Goal: Task Accomplishment & Management: Manage account settings

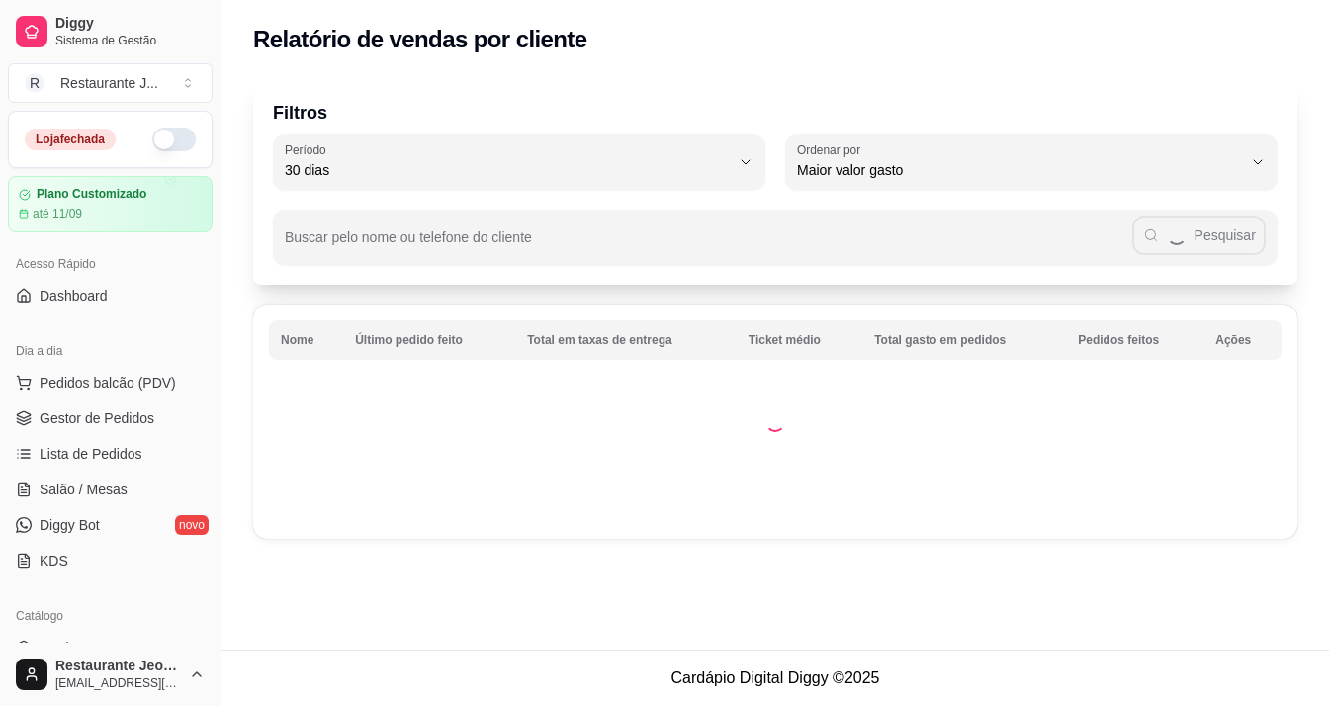
select select "30"
select select "HIGHEST_TOTAL_SPENT_WITH_ORDERS"
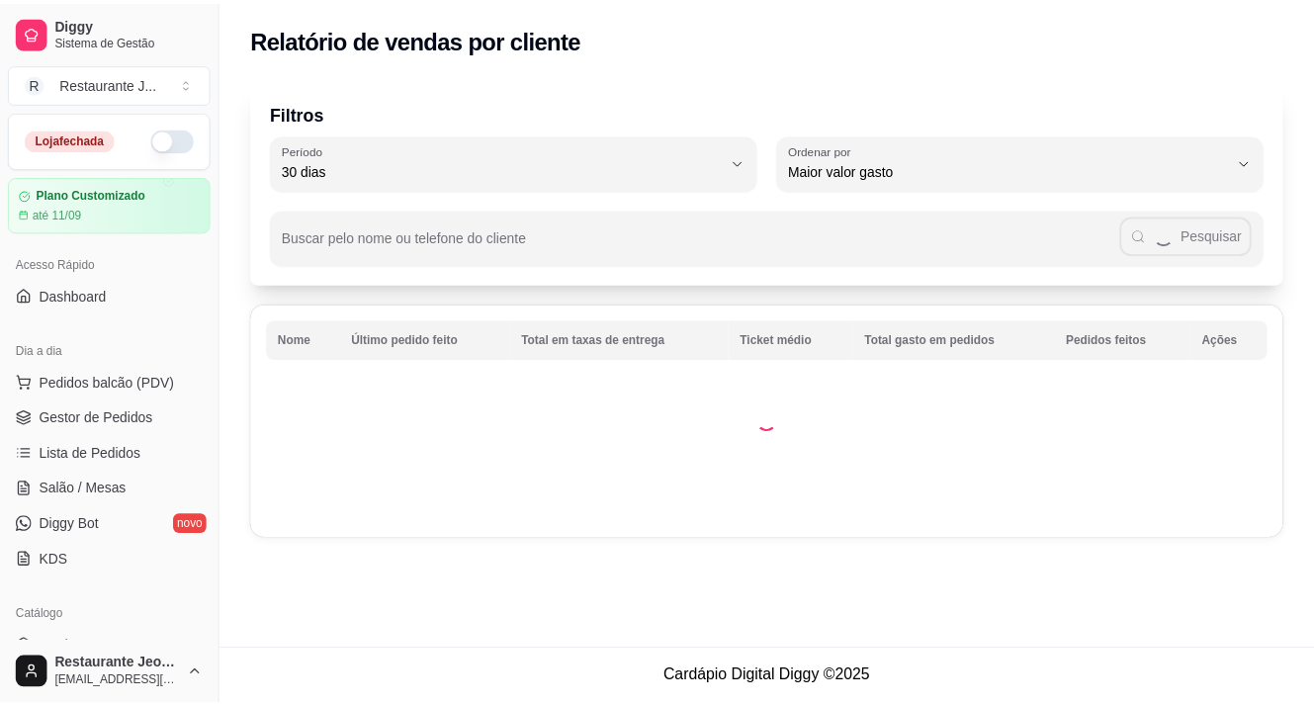
scroll to position [419, 0]
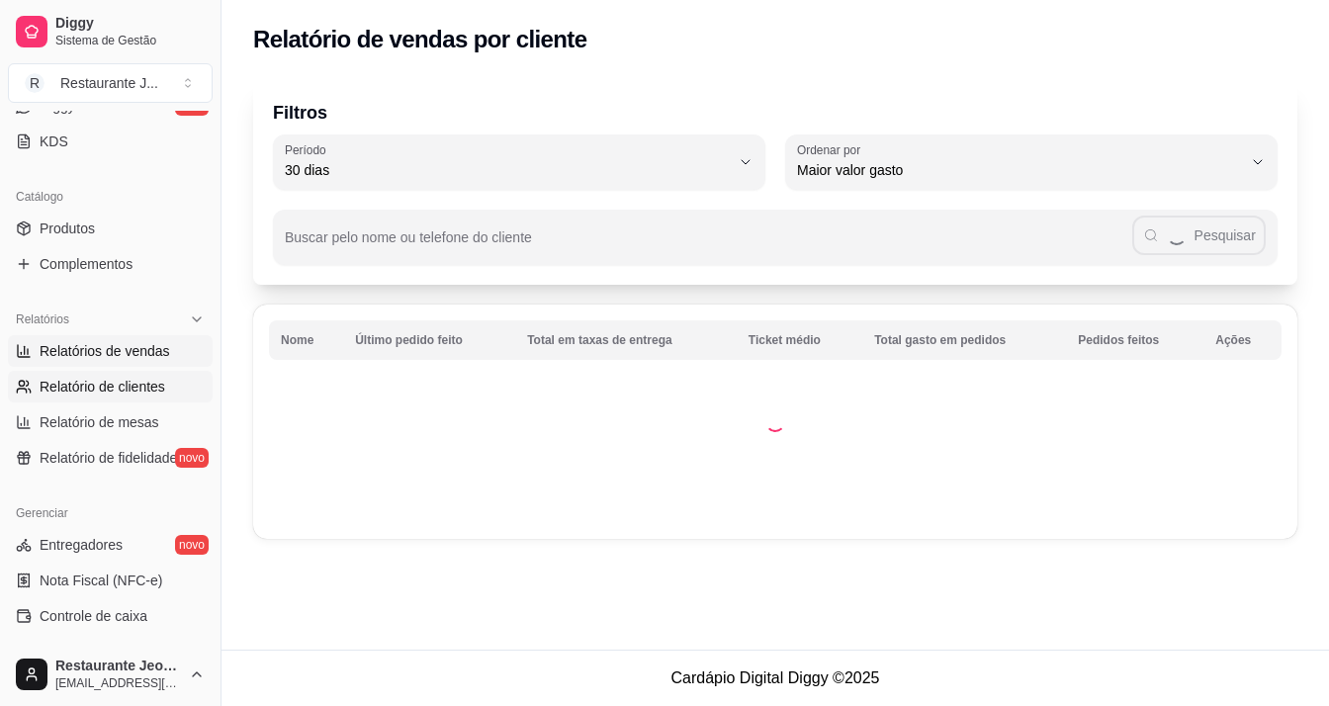
click at [148, 355] on span "Relatórios de vendas" at bounding box center [105, 351] width 130 height 20
select select "ALL"
select select "0"
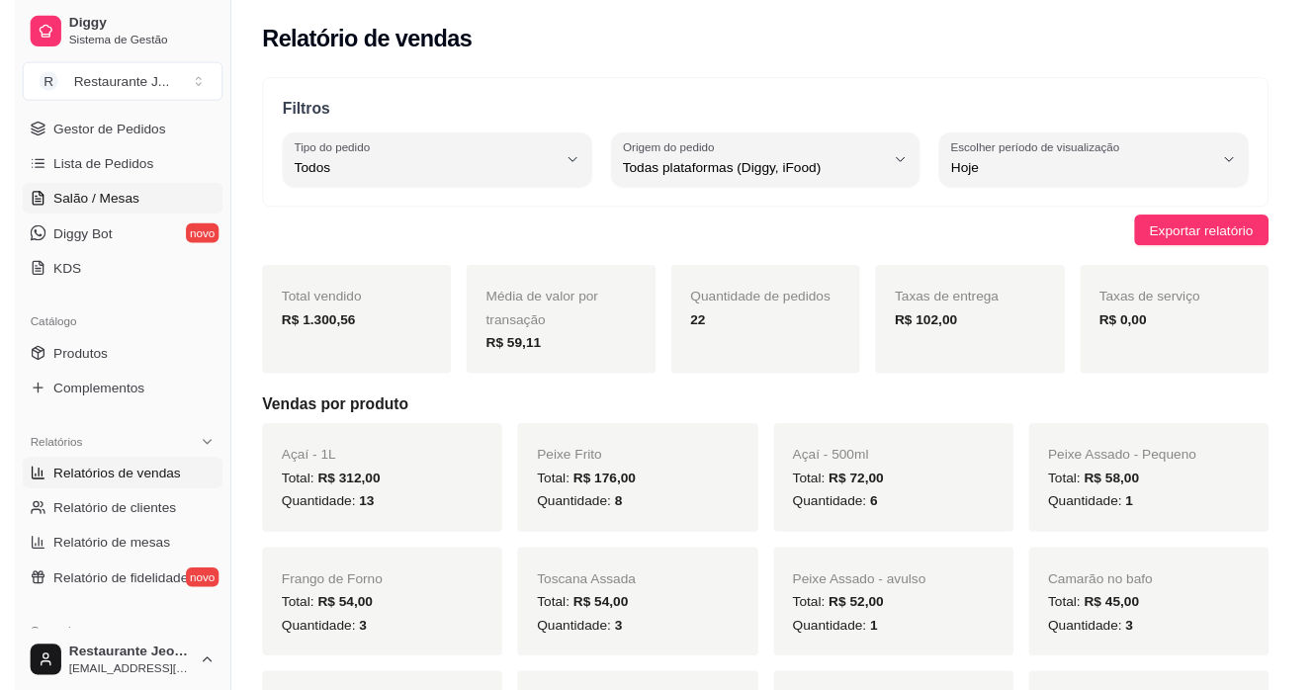
scroll to position [123, 0]
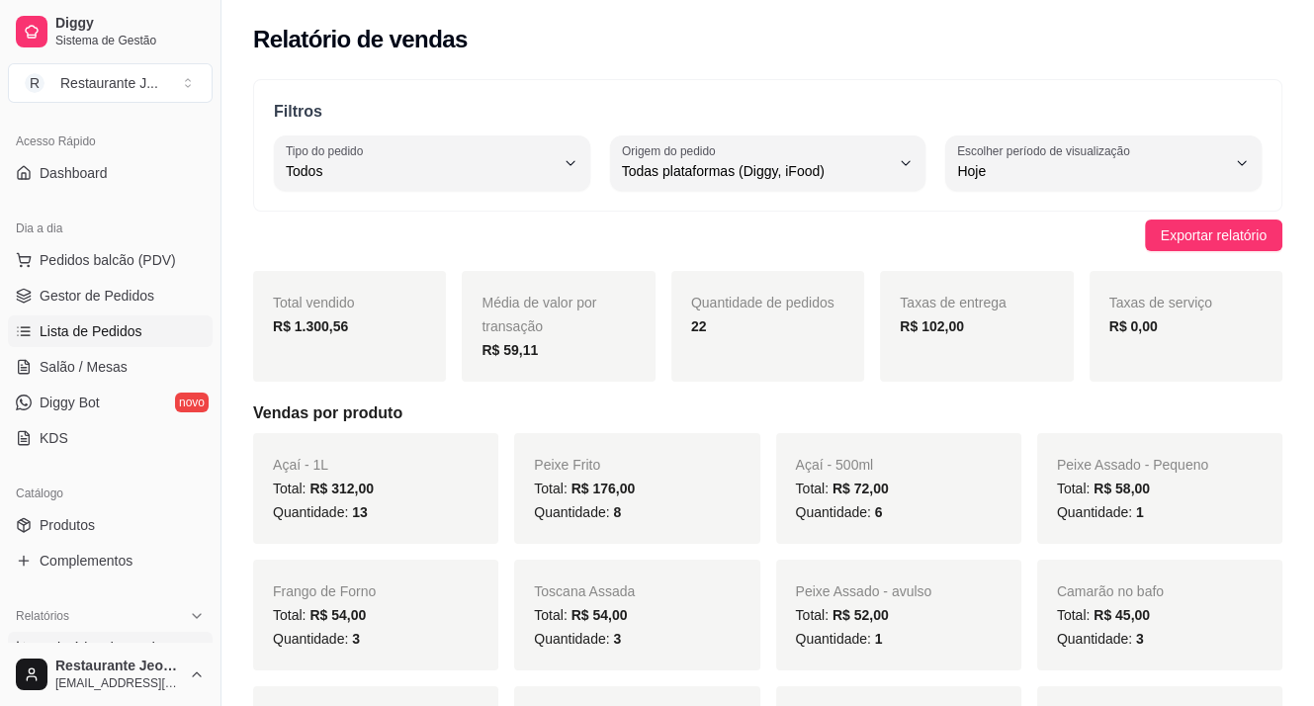
click at [104, 325] on span "Lista de Pedidos" at bounding box center [91, 331] width 103 height 20
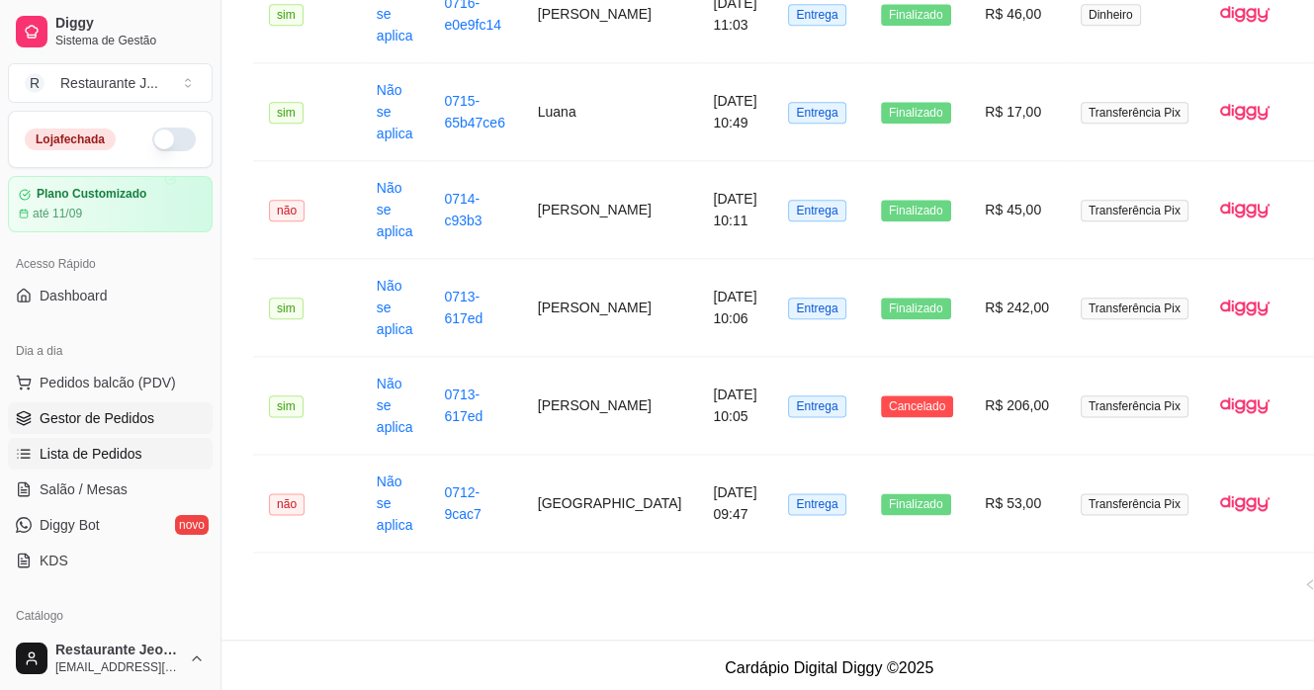
click at [118, 417] on span "Gestor de Pedidos" at bounding box center [97, 418] width 115 height 20
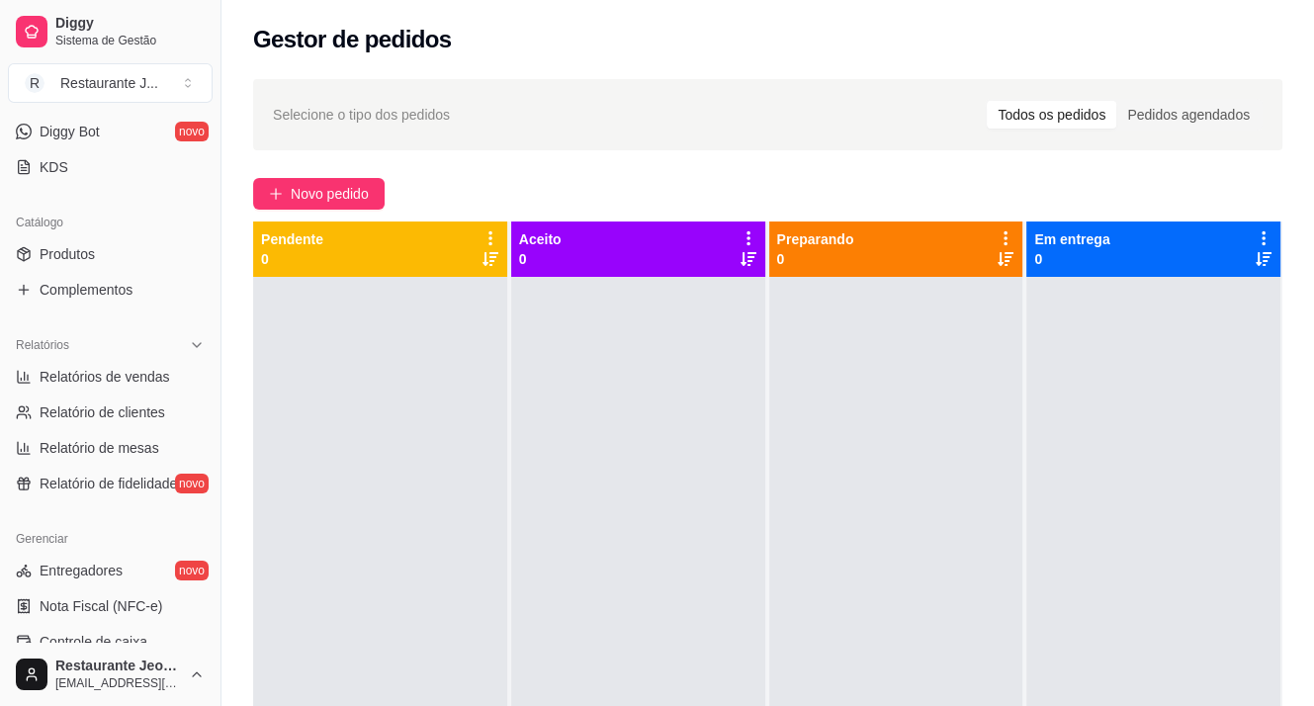
scroll to position [395, 0]
click at [100, 377] on span "Relatórios de vendas" at bounding box center [105, 375] width 130 height 20
select select "ALL"
select select "0"
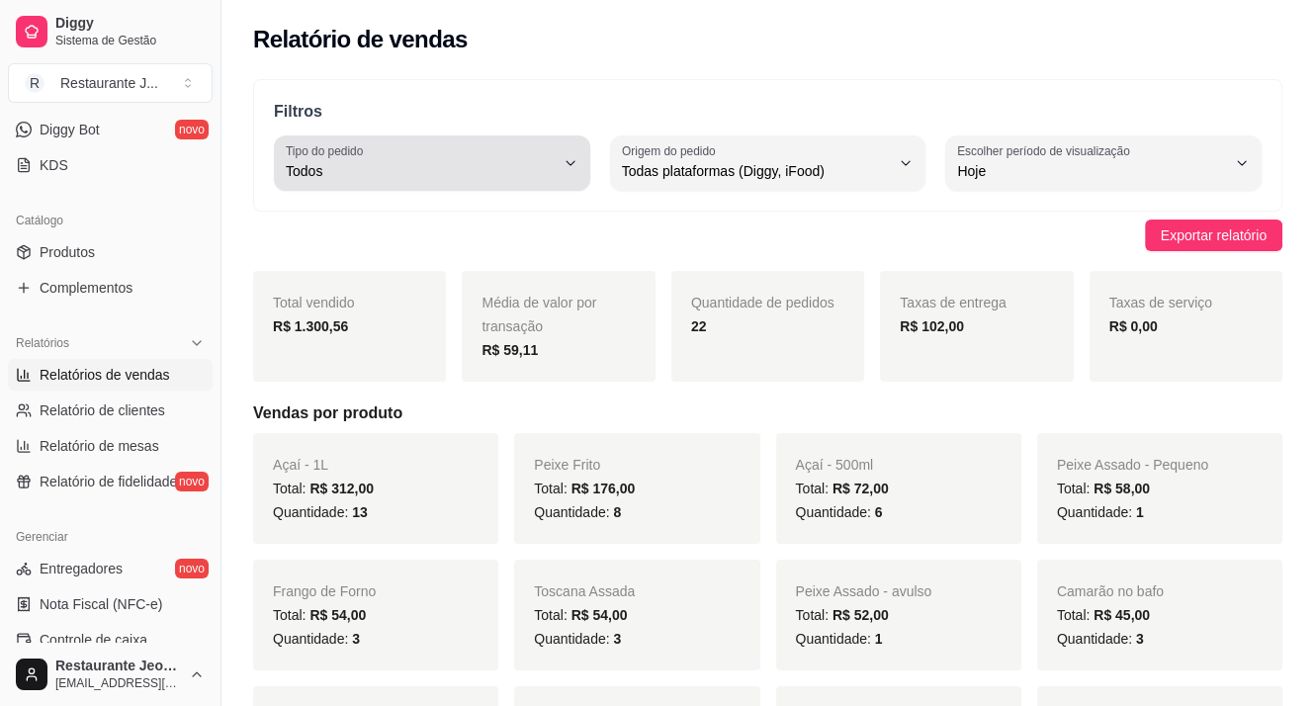
click at [473, 159] on div "Todos" at bounding box center [420, 163] width 269 height 40
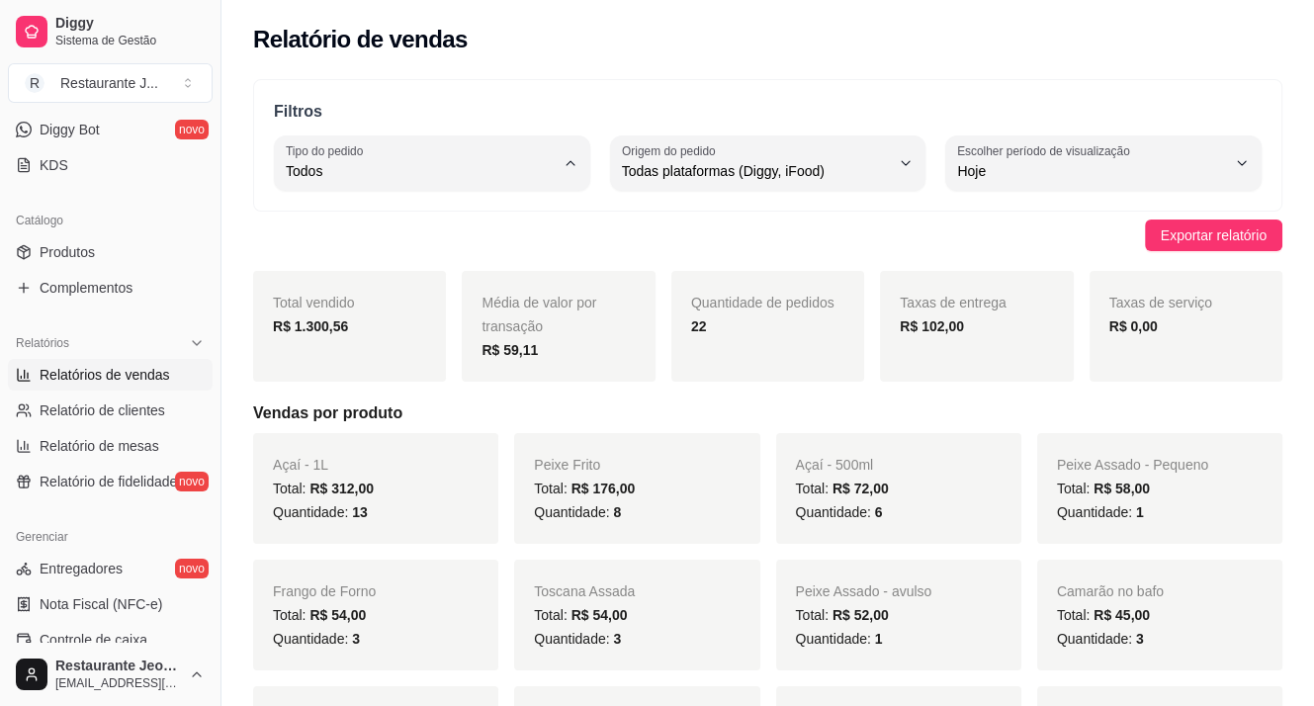
click at [403, 281] on span "Retirada" at bounding box center [423, 282] width 254 height 19
type input "PICKUP"
select select "PICKUP"
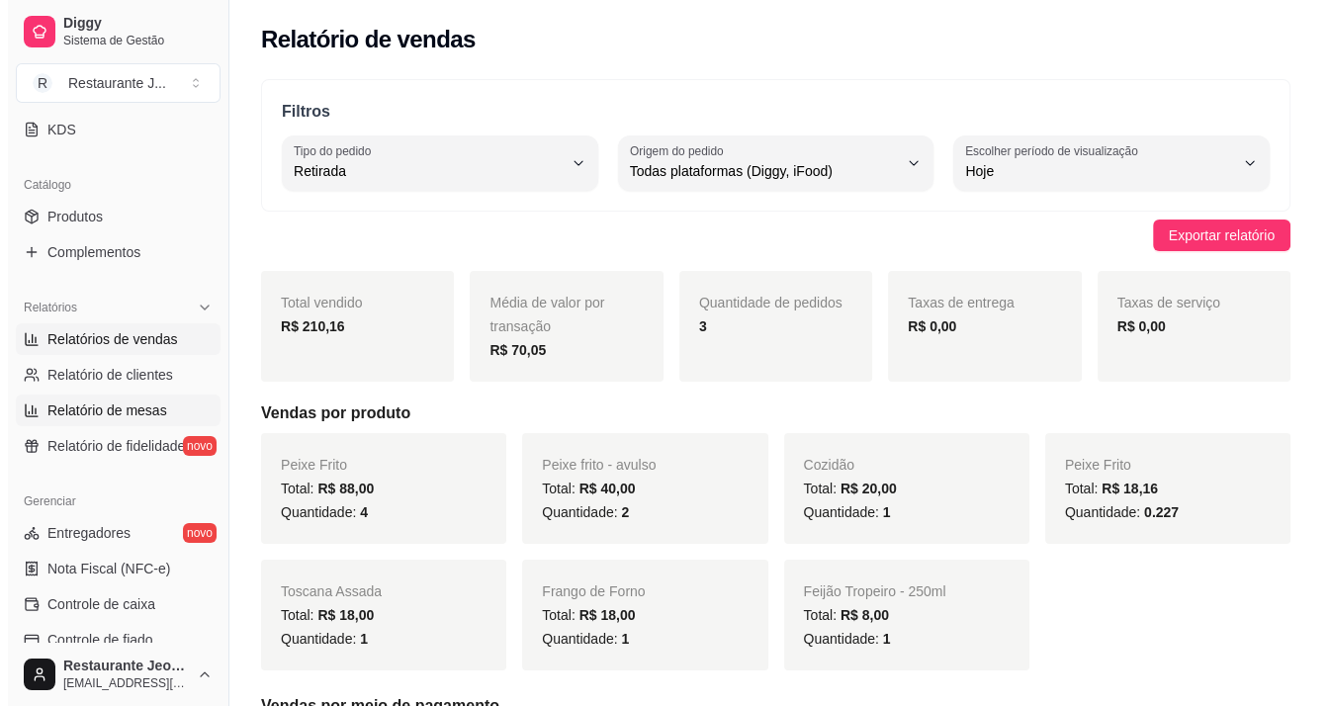
scroll to position [494, 0]
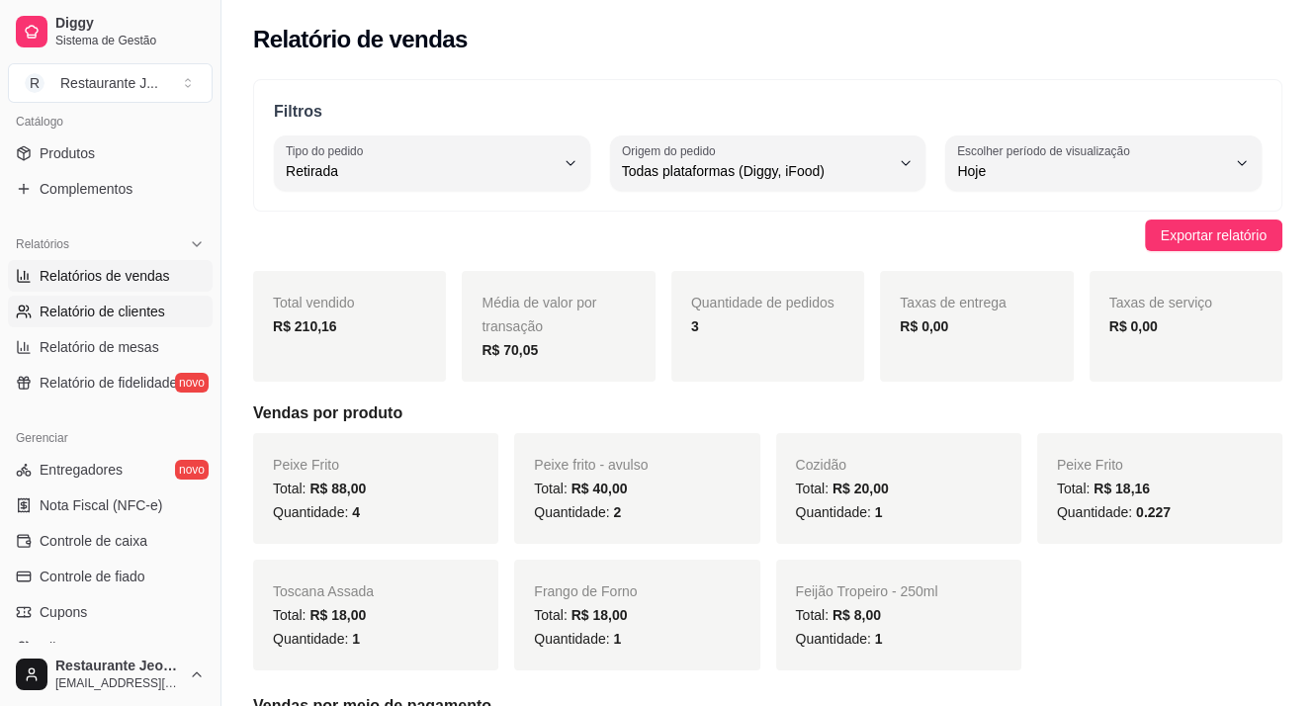
click at [141, 302] on span "Relatório de clientes" at bounding box center [103, 312] width 126 height 20
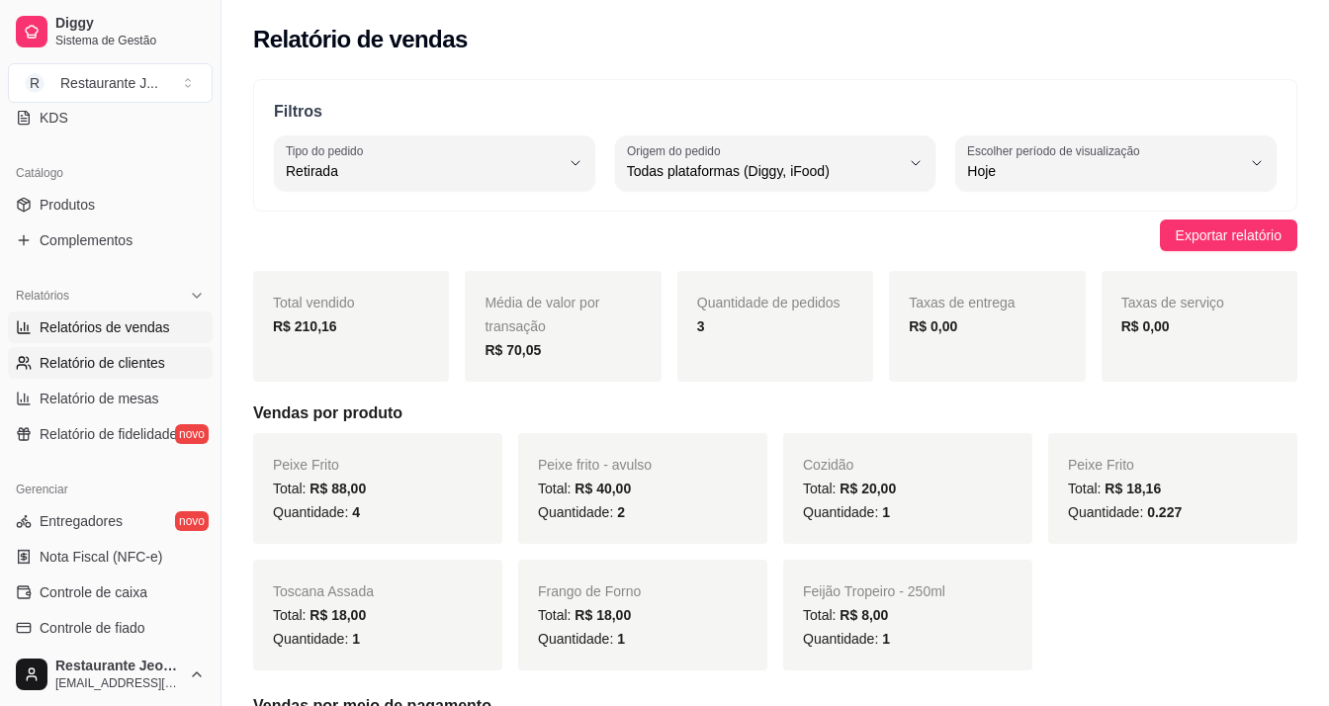
select select "30"
select select "HIGHEST_TOTAL_SPENT_WITH_ORDERS"
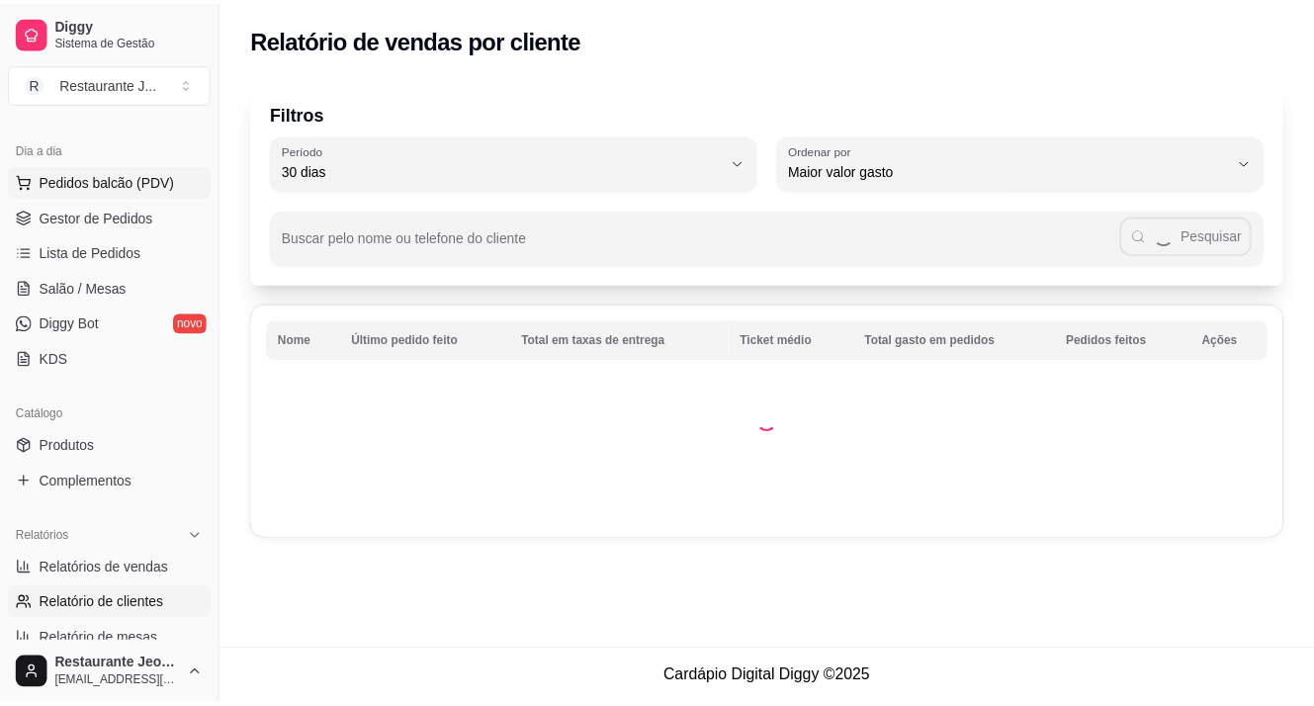
scroll to position [198, 0]
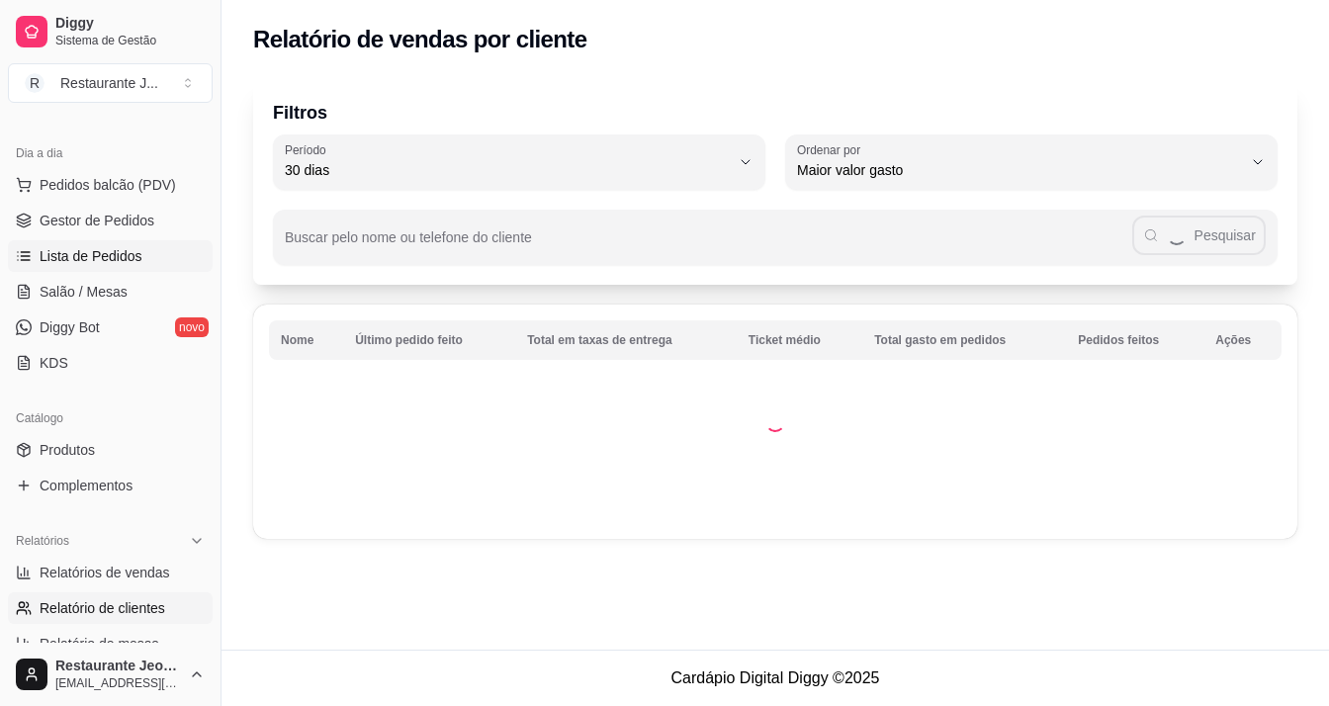
click at [126, 270] on link "Lista de Pedidos" at bounding box center [110, 256] width 205 height 32
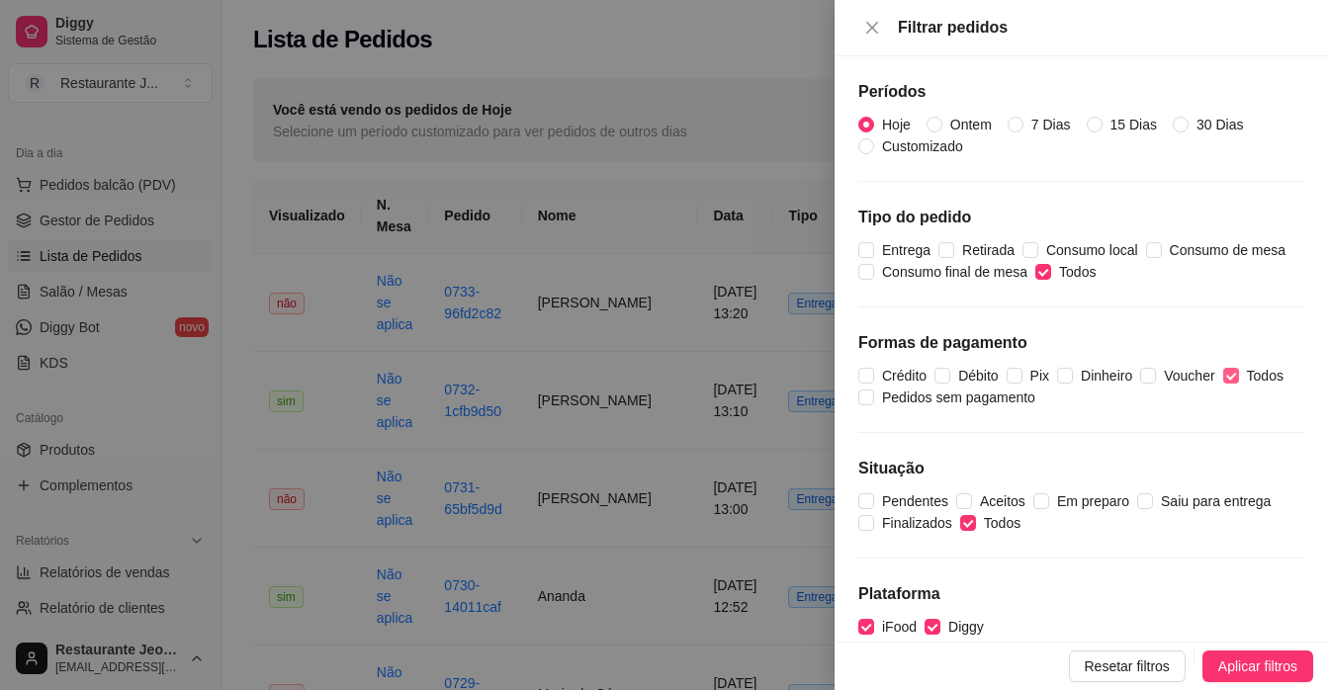
click at [1258, 368] on span "Todos" at bounding box center [1265, 376] width 52 height 22
click at [1239, 368] on input "Todos" at bounding box center [1231, 376] width 16 height 16
checkbox input "false"
click at [1078, 377] on span "Dinheiro" at bounding box center [1106, 376] width 67 height 22
click at [1073, 377] on input "Dinheiro" at bounding box center [1065, 376] width 16 height 16
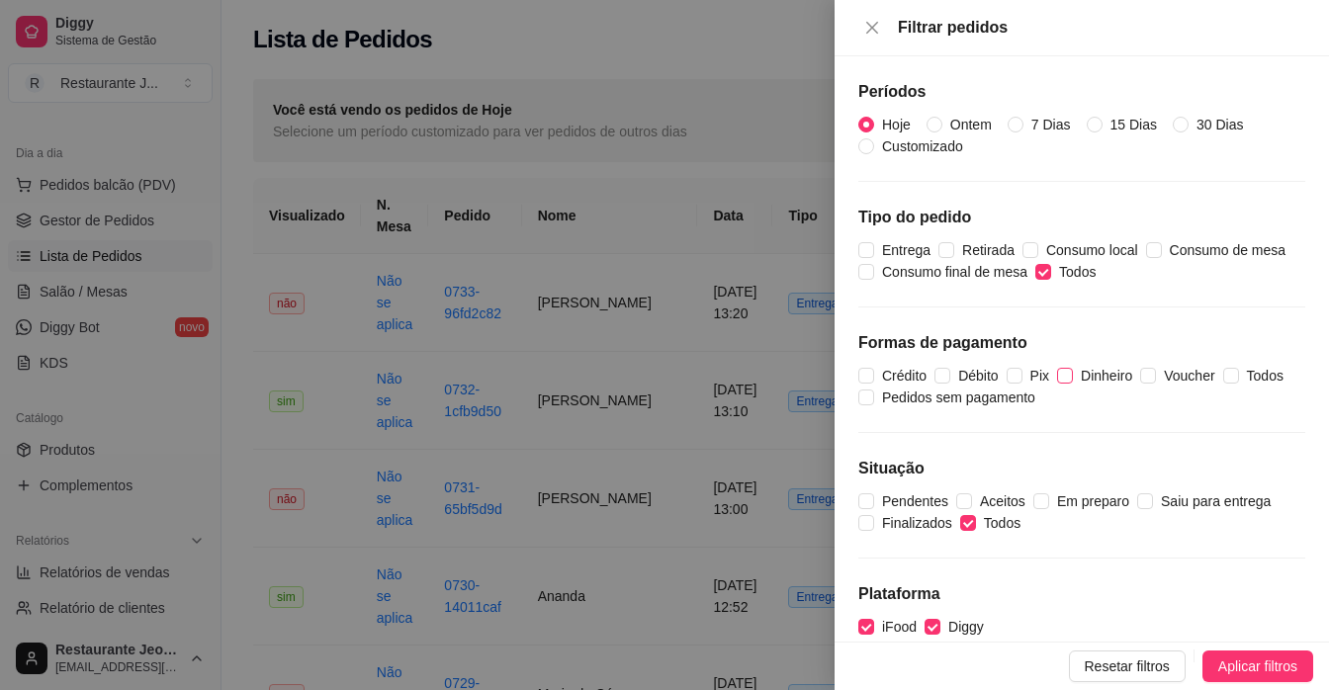
checkbox input "true"
click at [1214, 654] on button "Aplicar filtros" at bounding box center [1257, 666] width 111 height 32
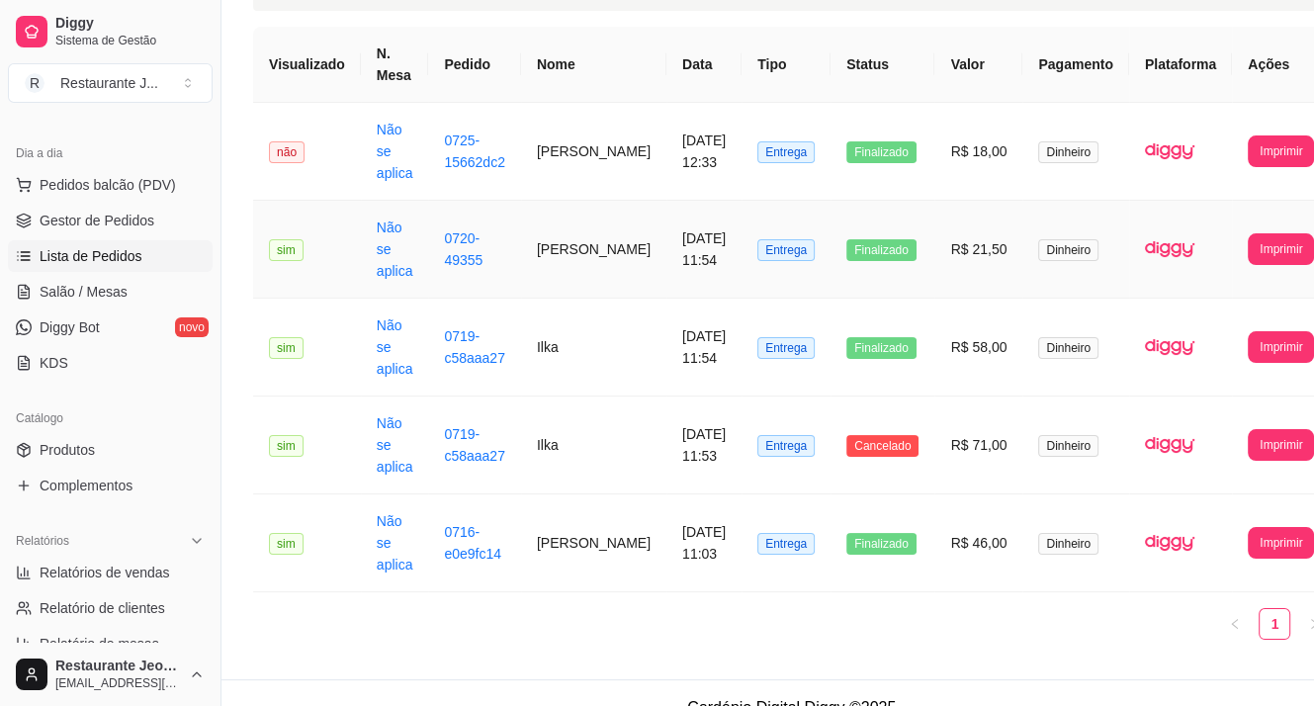
scroll to position [180, 0]
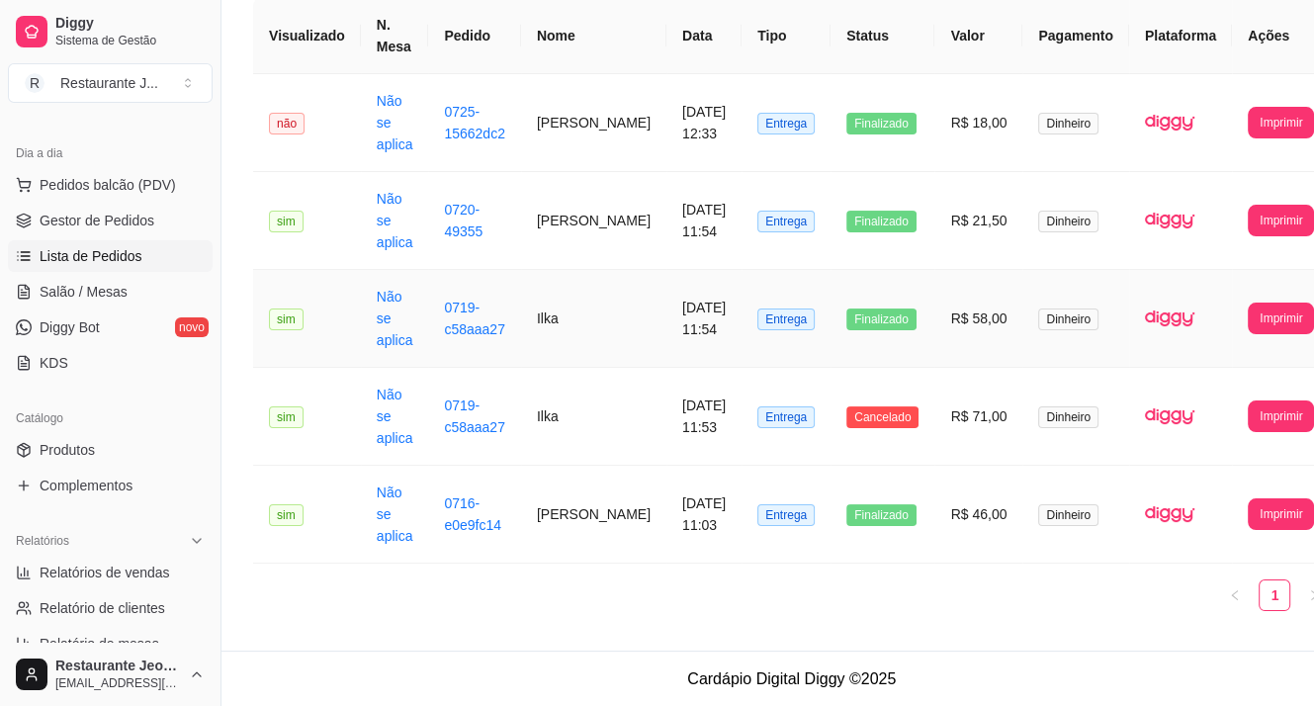
click at [854, 335] on td "Finalizado" at bounding box center [882, 319] width 104 height 98
